Goal: Find specific page/section: Find specific page/section

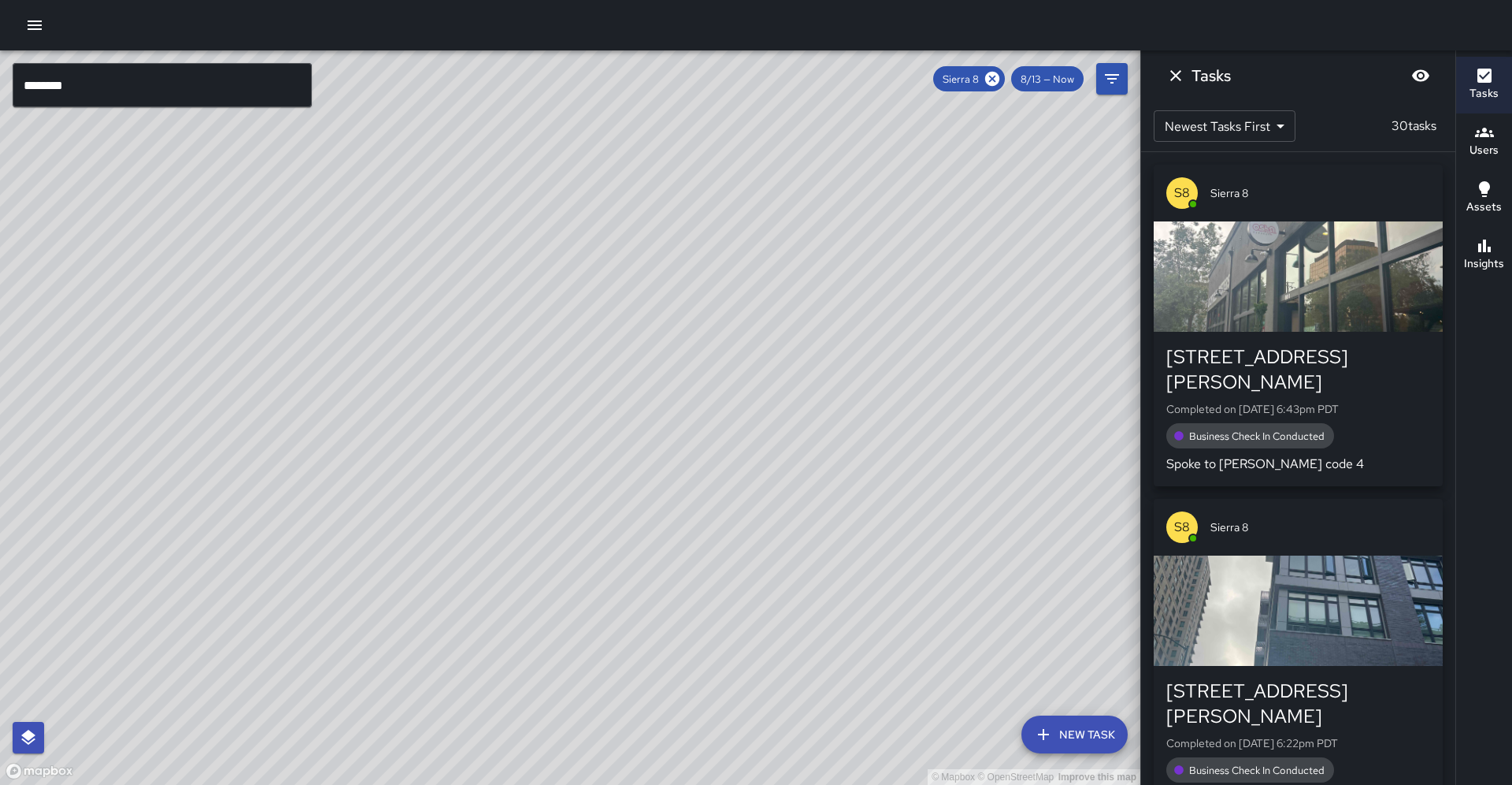
scroll to position [1495, 0]
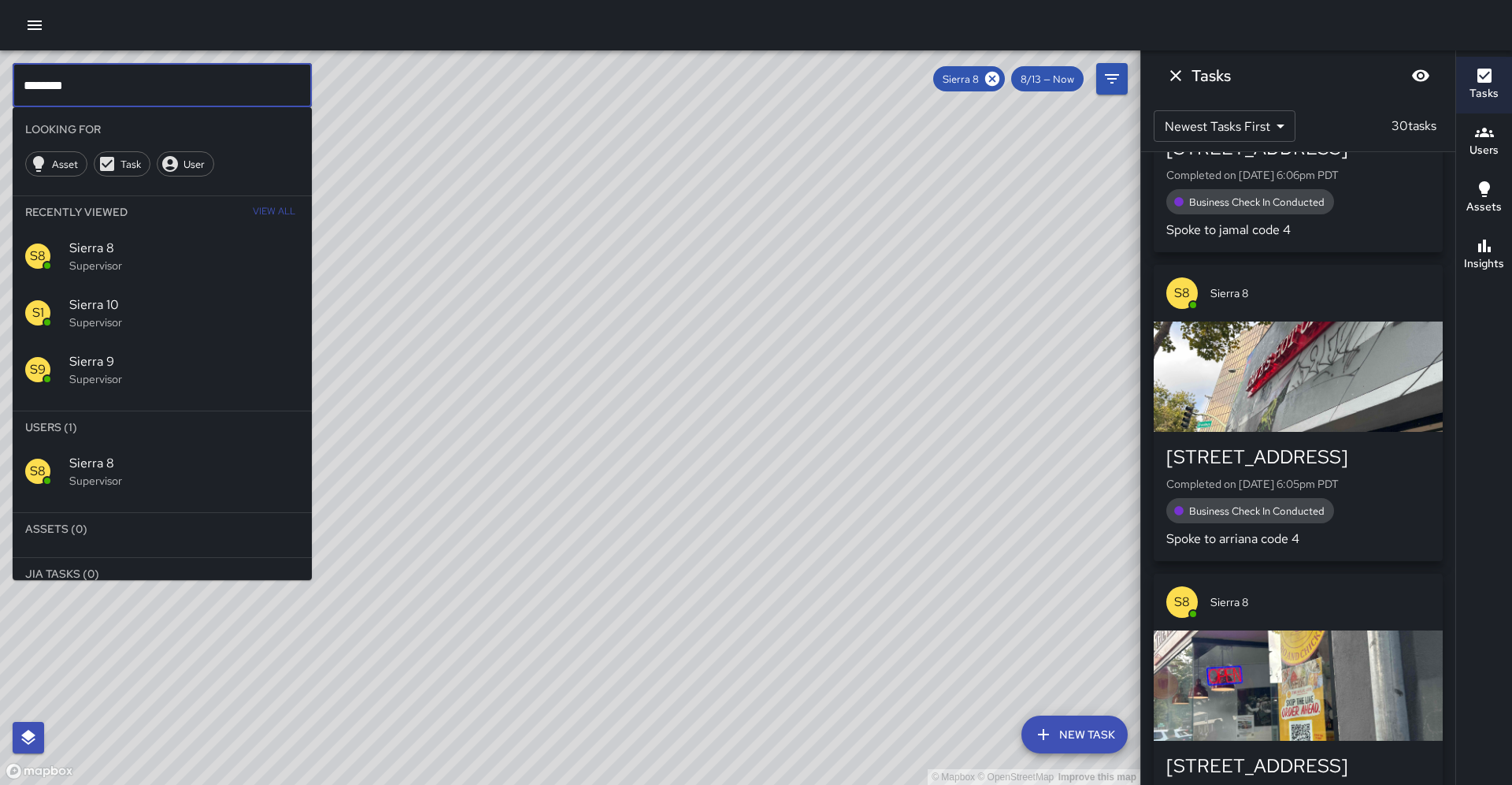
click at [150, 95] on input "********" at bounding box center [162, 85] width 299 height 44
click at [999, 77] on icon at bounding box center [992, 79] width 18 height 18
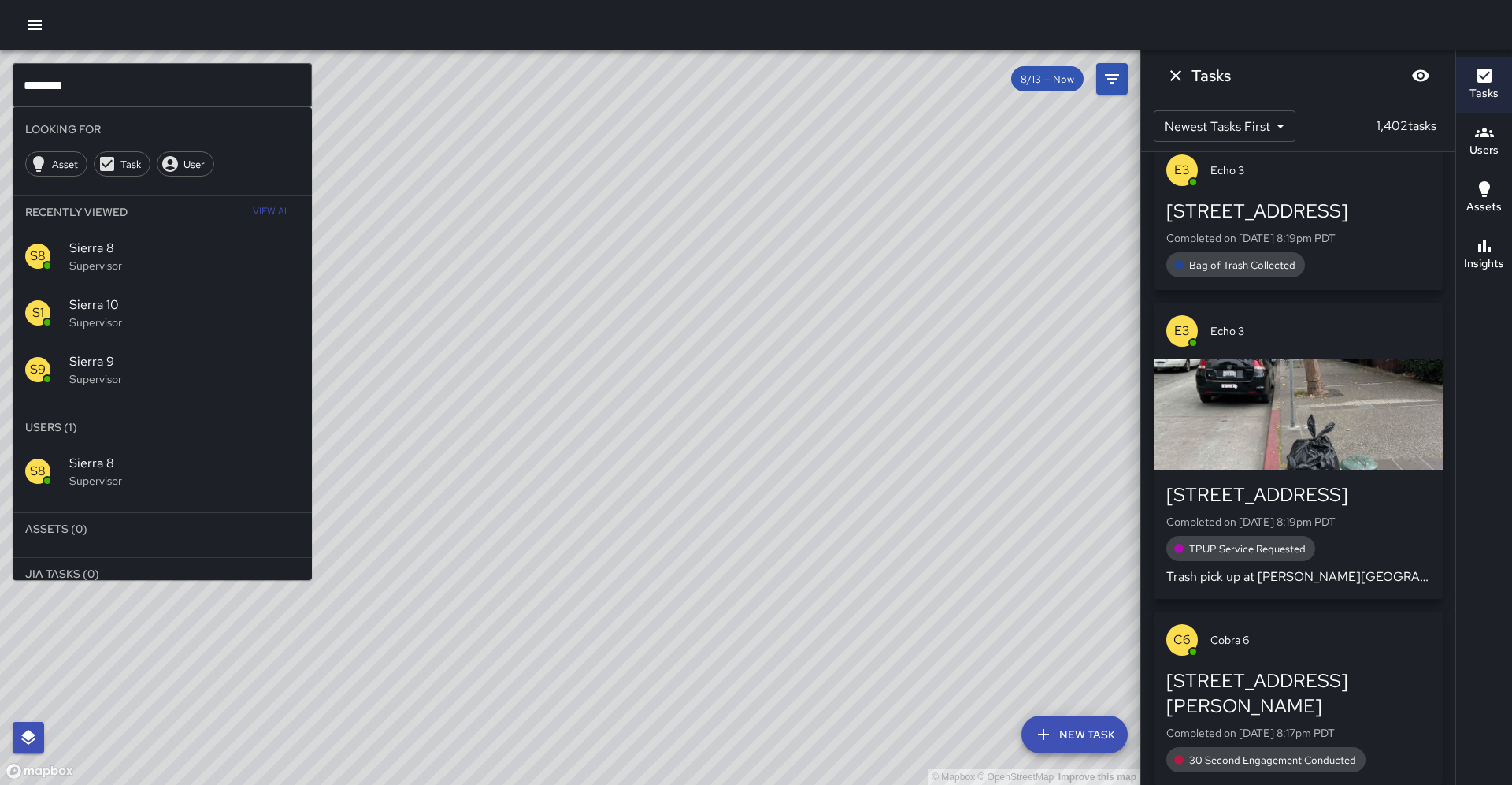
drag, startPoint x: 399, startPoint y: 297, endPoint x: 1035, endPoint y: 322, distance: 636.5
click at [1070, 302] on div "© Mapbox © OpenStreetMap Improve this map" at bounding box center [570, 417] width 1140 height 734
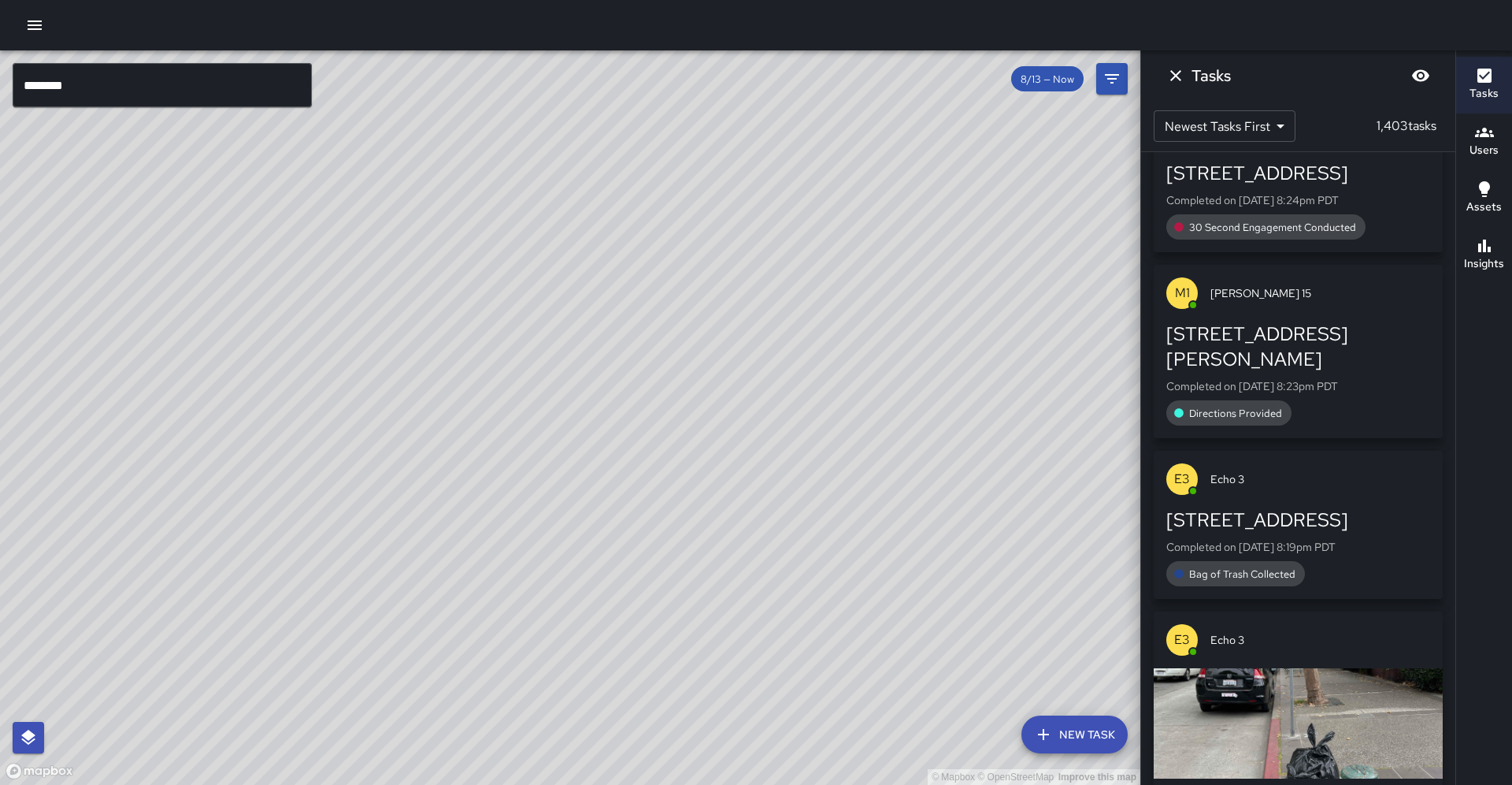
drag, startPoint x: 492, startPoint y: 358, endPoint x: 785, endPoint y: 397, distance: 295.6
click at [920, 403] on div "© Mapbox © OpenStreetMap Improve this map" at bounding box center [570, 417] width 1140 height 734
drag, startPoint x: 748, startPoint y: 416, endPoint x: 373, endPoint y: 471, distance: 379.0
click at [370, 472] on div "© Mapbox © OpenStreetMap Improve this map" at bounding box center [570, 417] width 1140 height 734
drag, startPoint x: 376, startPoint y: 468, endPoint x: 213, endPoint y: 540, distance: 178.2
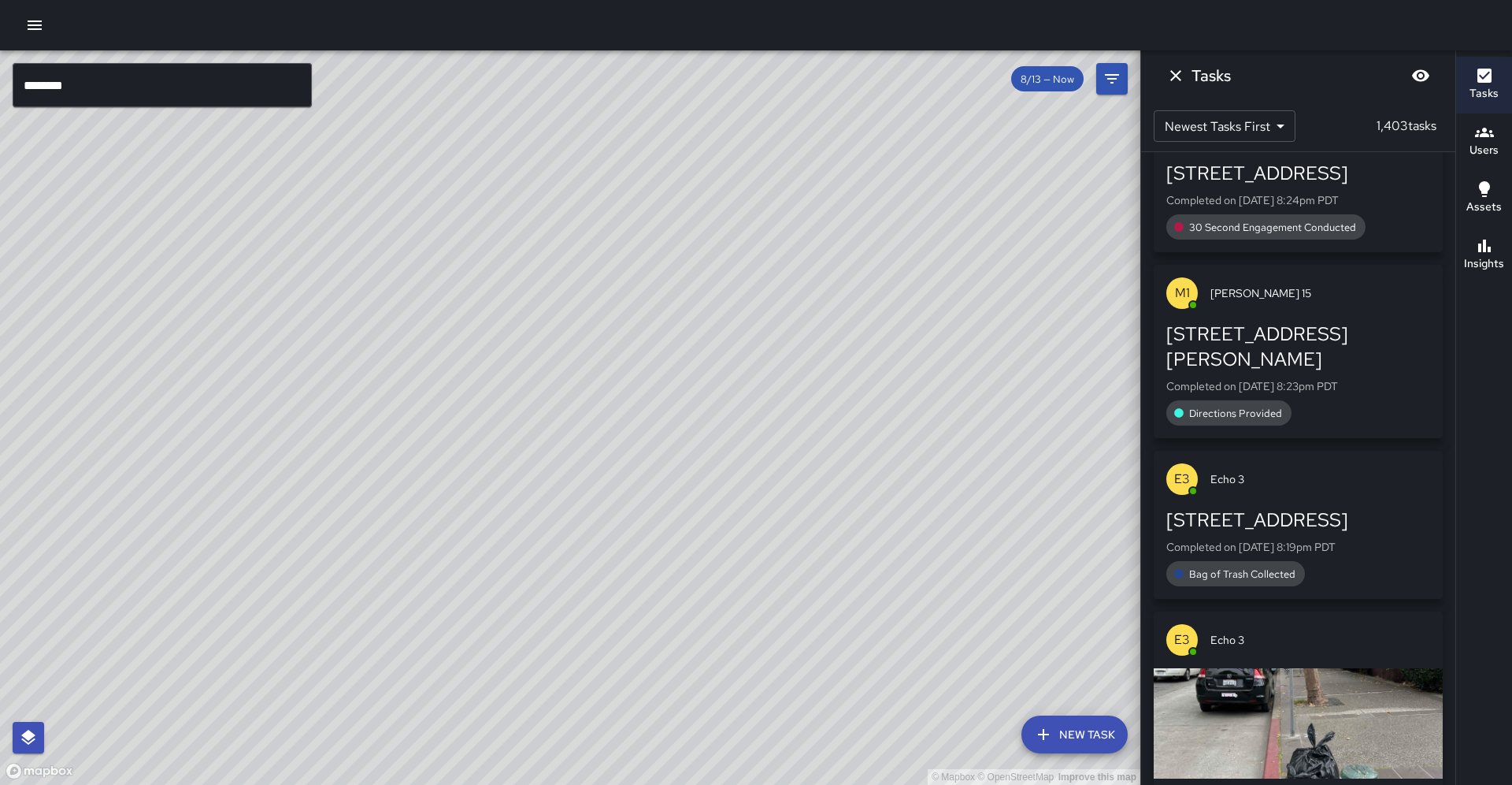
click at [213, 540] on div "© Mapbox © OpenStreetMap Improve this map" at bounding box center [570, 417] width 1140 height 734
drag, startPoint x: 287, startPoint y: 475, endPoint x: 469, endPoint y: 329, distance: 233.3
click at [469, 320] on div "© Mapbox © OpenStreetMap Improve this map" at bounding box center [570, 417] width 1140 height 734
drag, startPoint x: 429, startPoint y: 478, endPoint x: 420, endPoint y: 376, distance: 102.4
click at [427, 358] on div "© Mapbox © OpenStreetMap Improve this map" at bounding box center [570, 417] width 1140 height 734
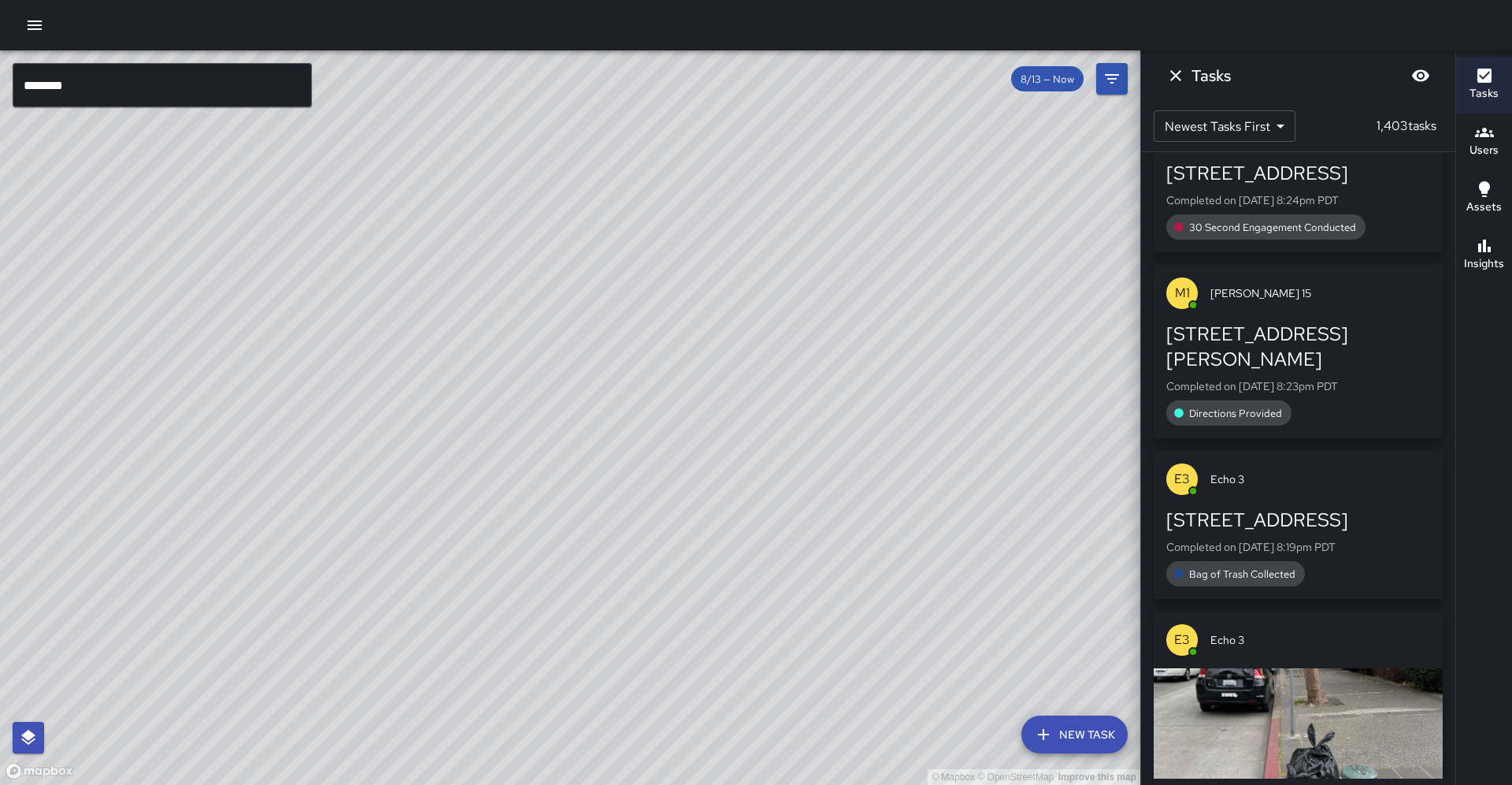
drag, startPoint x: 360, startPoint y: 548, endPoint x: 435, endPoint y: 370, distance: 193.2
click at [435, 370] on div "© Mapbox © OpenStreetMap Improve this map" at bounding box center [570, 417] width 1140 height 734
drag, startPoint x: 363, startPoint y: 505, endPoint x: 454, endPoint y: 349, distance: 180.6
click at [454, 349] on div "© Mapbox © OpenStreetMap Improve this map" at bounding box center [570, 417] width 1140 height 734
drag, startPoint x: 314, startPoint y: 539, endPoint x: 399, endPoint y: 425, distance: 142.2
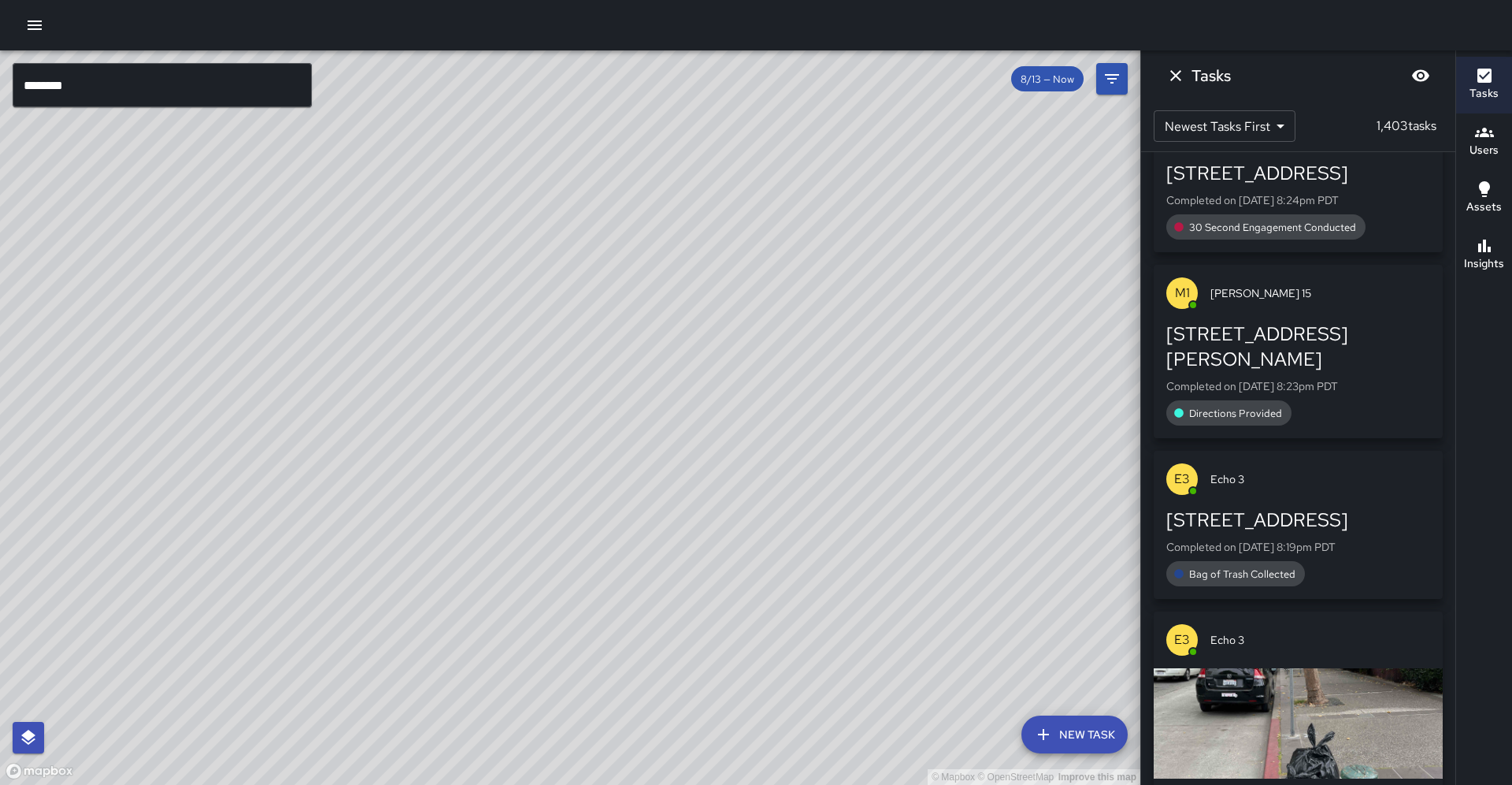
click at [399, 424] on div "© Mapbox © OpenStreetMap Improve this map" at bounding box center [570, 417] width 1140 height 734
click at [422, 440] on div "© Mapbox © OpenStreetMap Improve this map" at bounding box center [570, 417] width 1140 height 734
drag, startPoint x: 368, startPoint y: 497, endPoint x: 336, endPoint y: 514, distance: 36.2
click at [488, 401] on div "© Mapbox © OpenStreetMap Improve this map" at bounding box center [570, 417] width 1140 height 734
drag, startPoint x: 336, startPoint y: 514, endPoint x: 559, endPoint y: 571, distance: 230.2
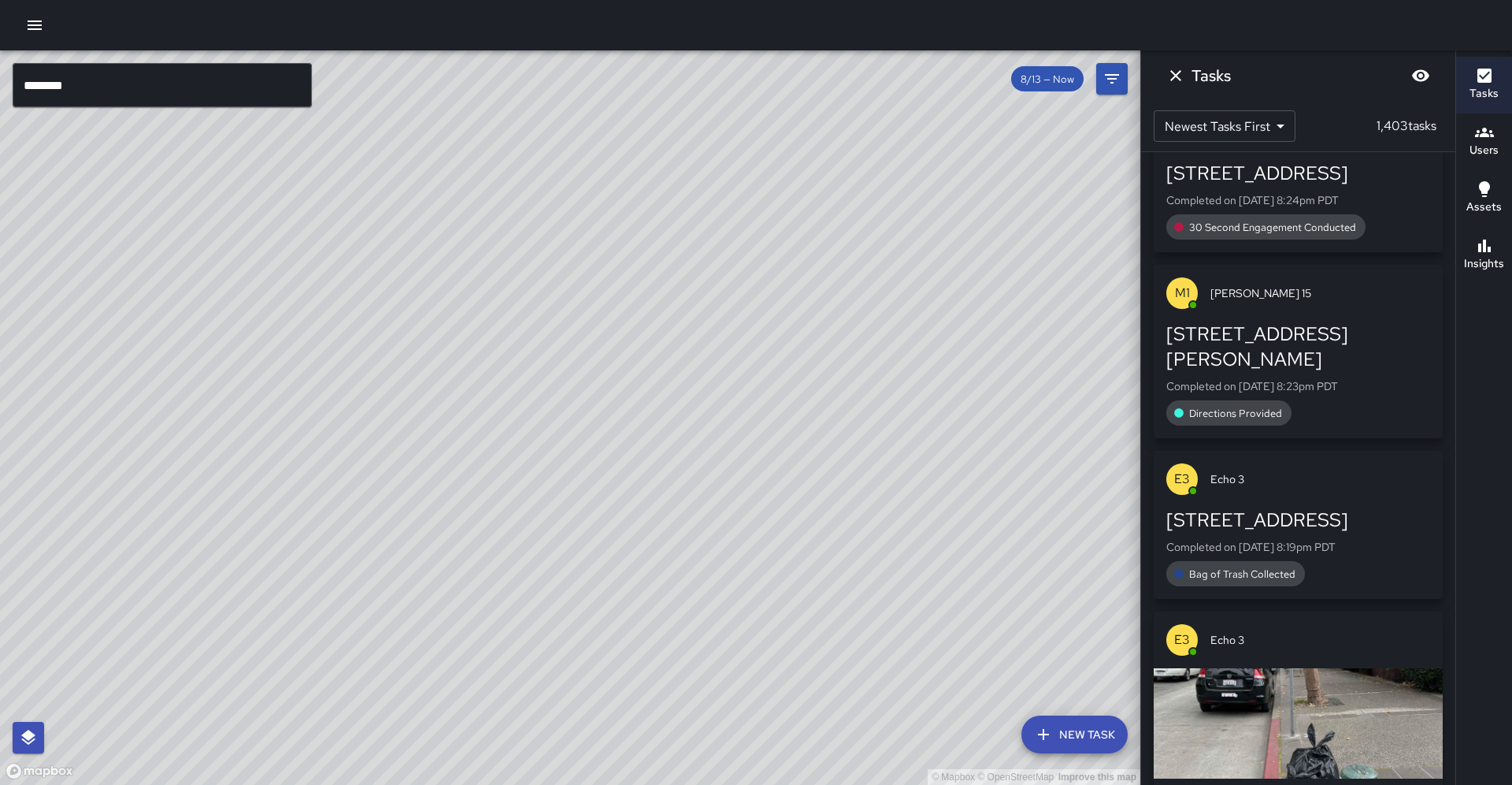
click at [559, 571] on div "© Mapbox © OpenStreetMap Improve this map" at bounding box center [570, 417] width 1140 height 734
